Goal: Information Seeking & Learning: Learn about a topic

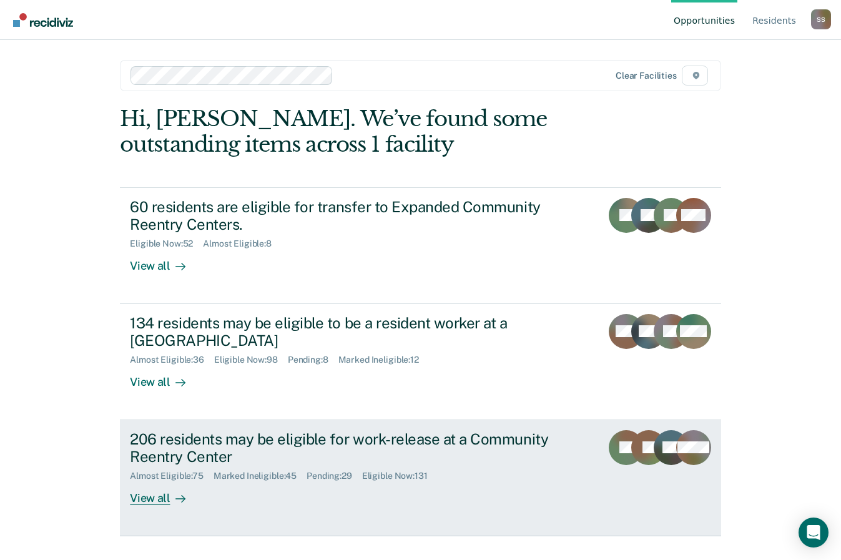
click at [189, 445] on div "206 residents may be eligible for work-release at a Community Reentry Center" at bounding box center [349, 448] width 438 height 36
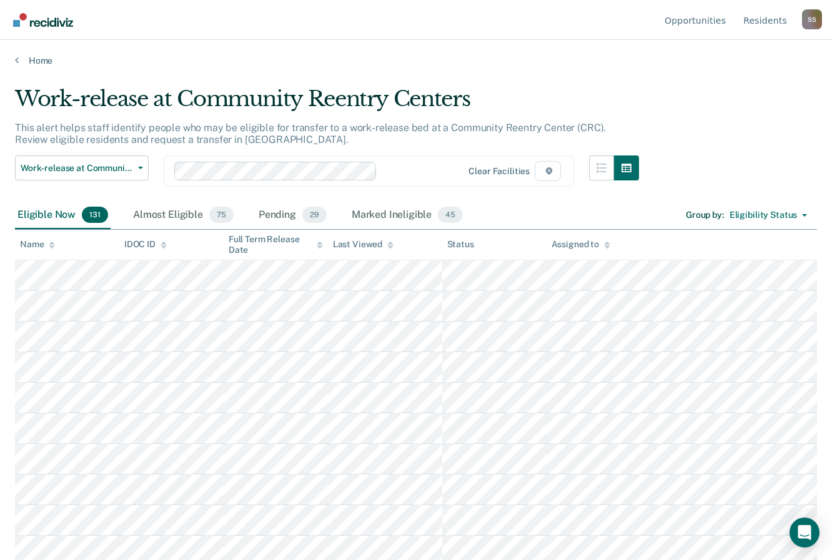
click at [568, 19] on nav "Opportunities Resident s [PERSON_NAME] Profile How it works Log Out" at bounding box center [416, 19] width 812 height 39
